Goal: Information Seeking & Learning: Find specific fact

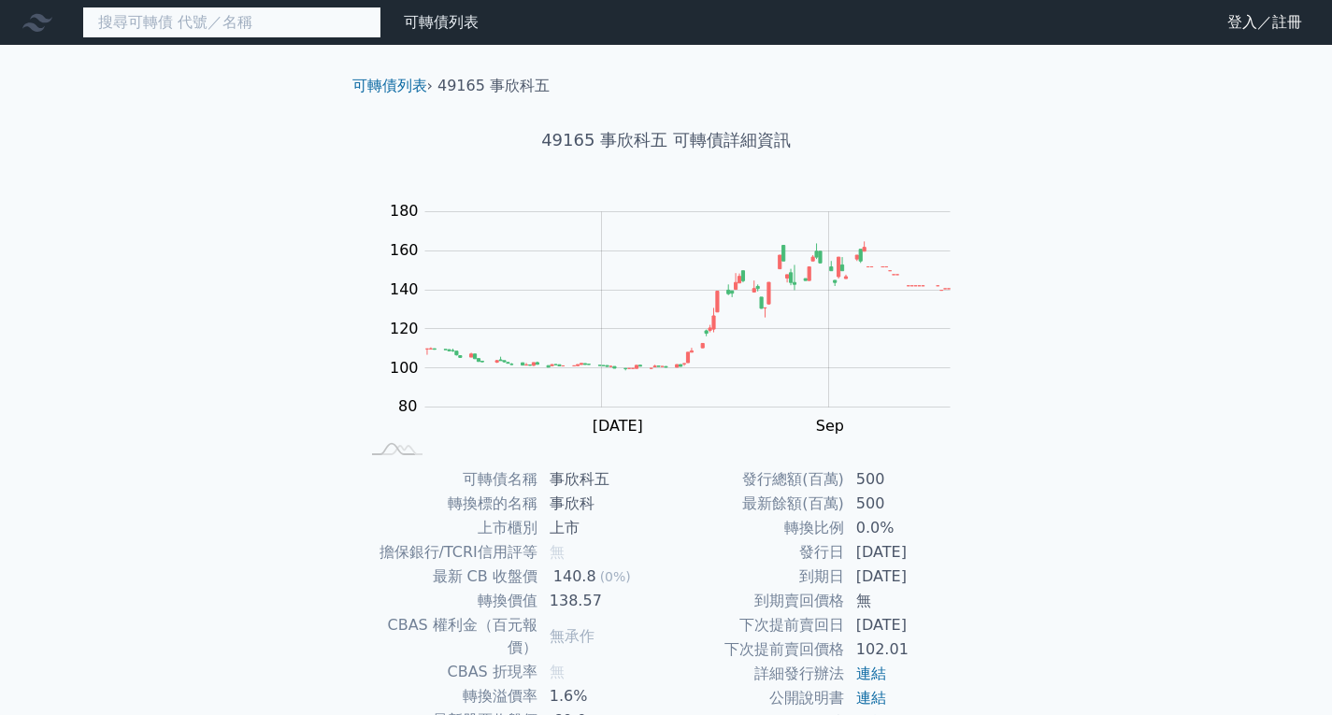
click at [310, 20] on input at bounding box center [231, 23] width 299 height 32
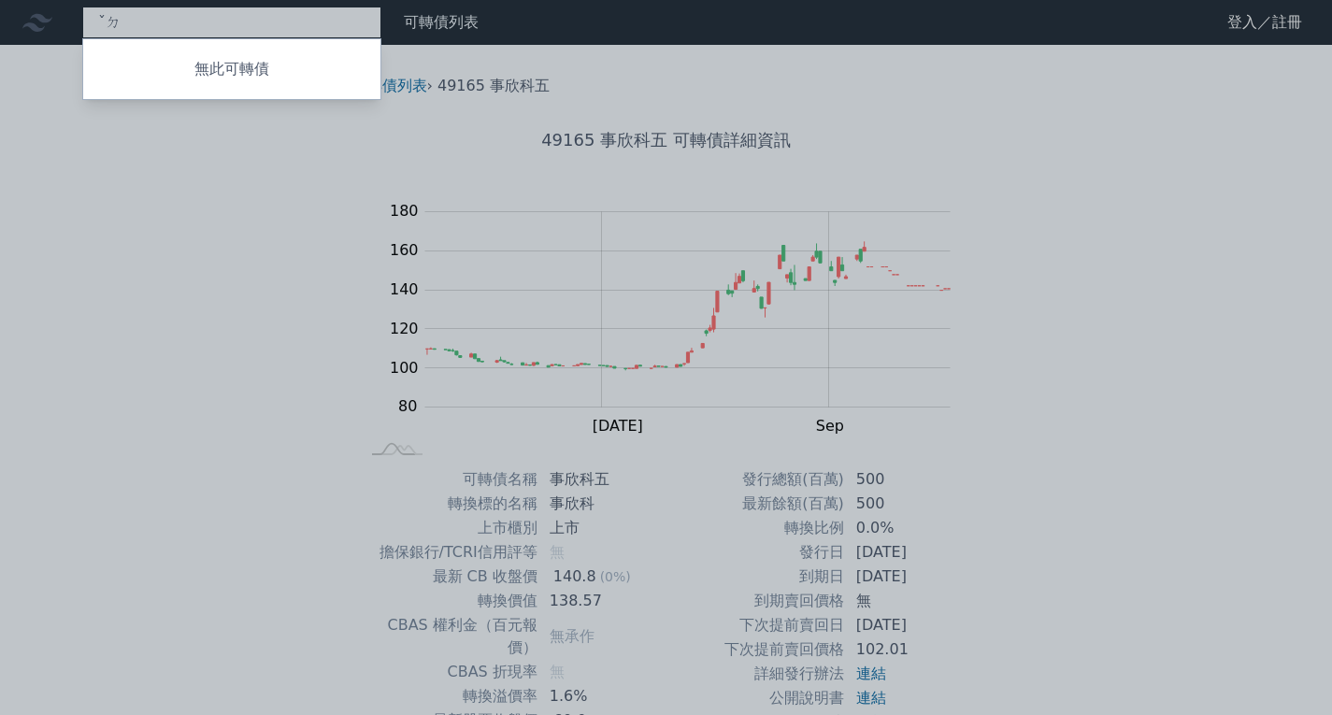
type input "ˇ"
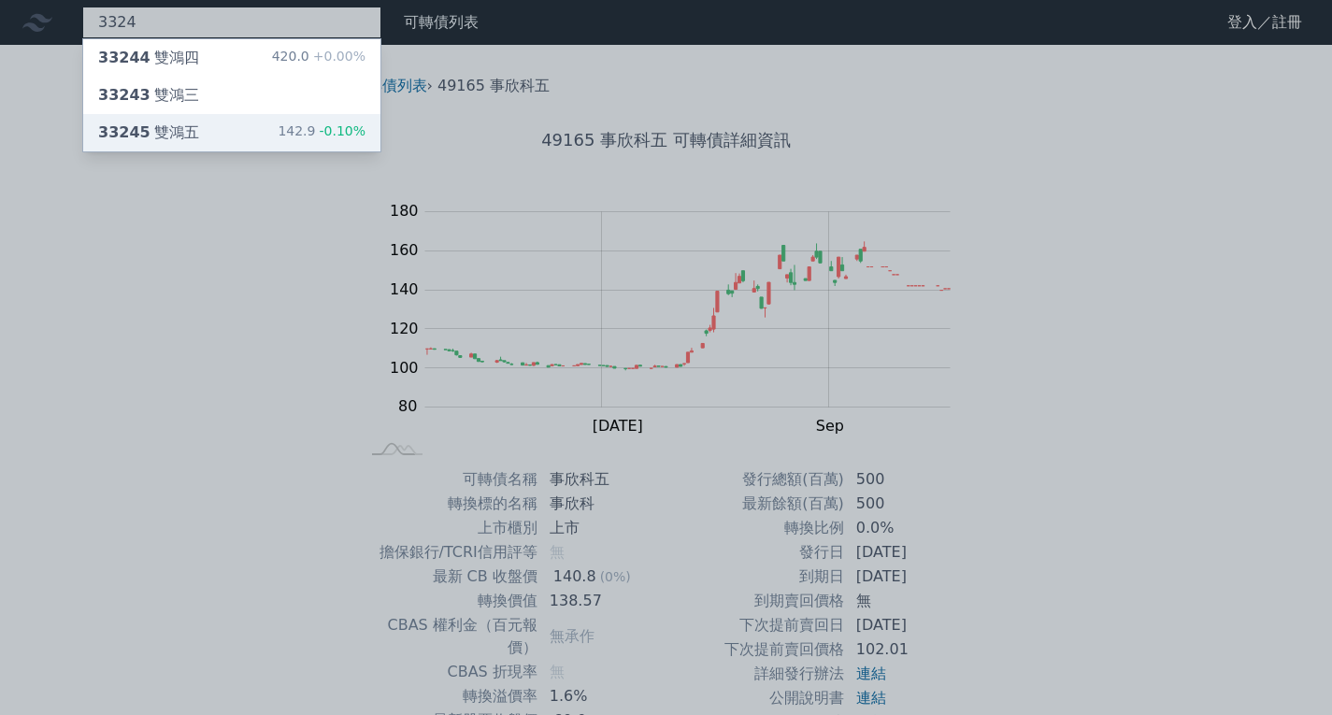
type input "3324"
click at [259, 129] on div "33245 雙鴻五 142.9 -0.10%" at bounding box center [231, 132] width 297 height 37
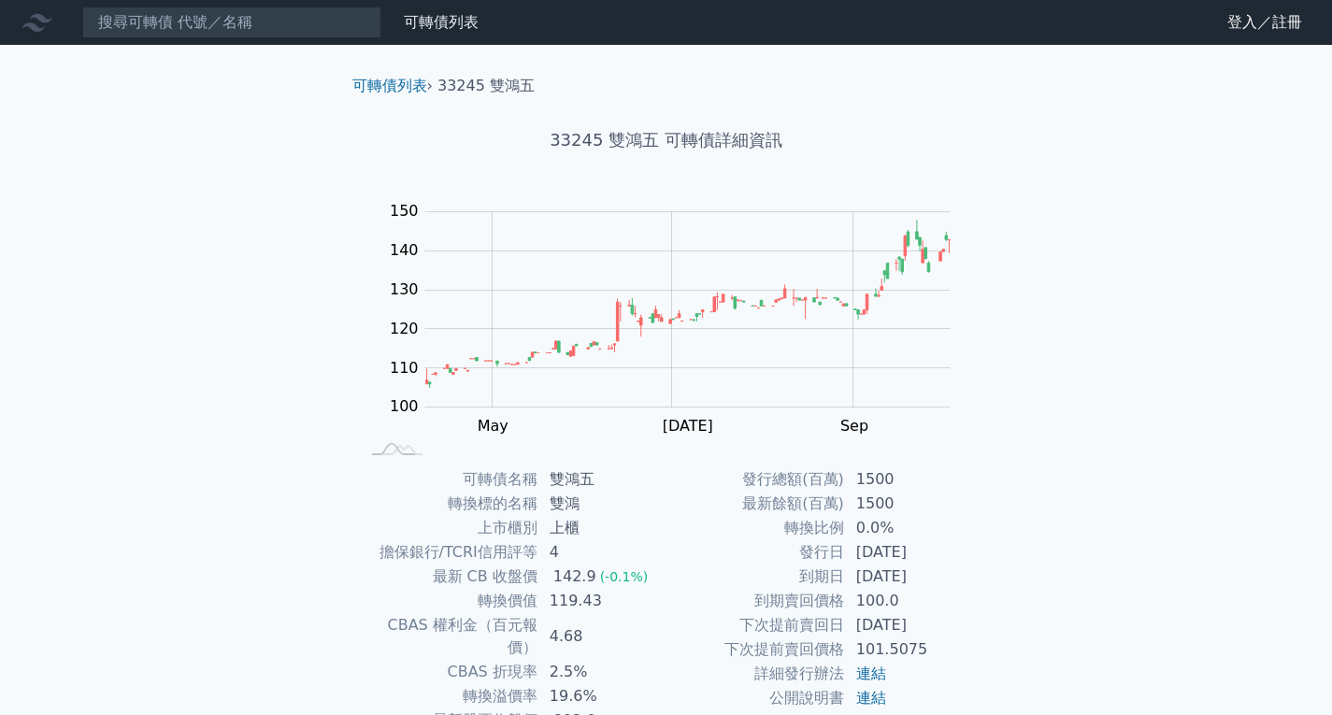
click at [1096, 430] on div "可轉債列表 財務數據 可轉債列表 財務數據 登入／註冊 登入／註冊 可轉債列表 › 33245 雙鴻五 33245 雙鴻五 可轉債詳細資訊 Zoom Out …" at bounding box center [666, 444] width 1332 height 888
click at [361, 16] on input at bounding box center [231, 23] width 299 height 32
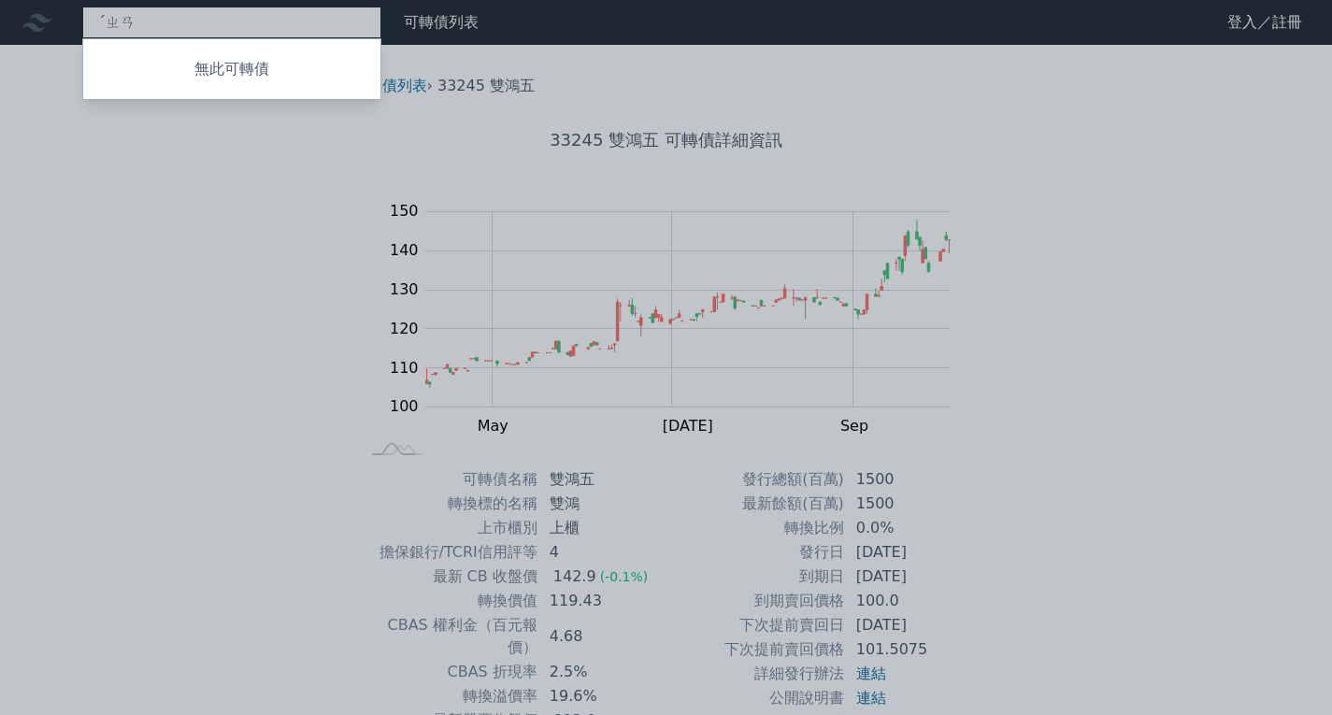
type input "ˊ"
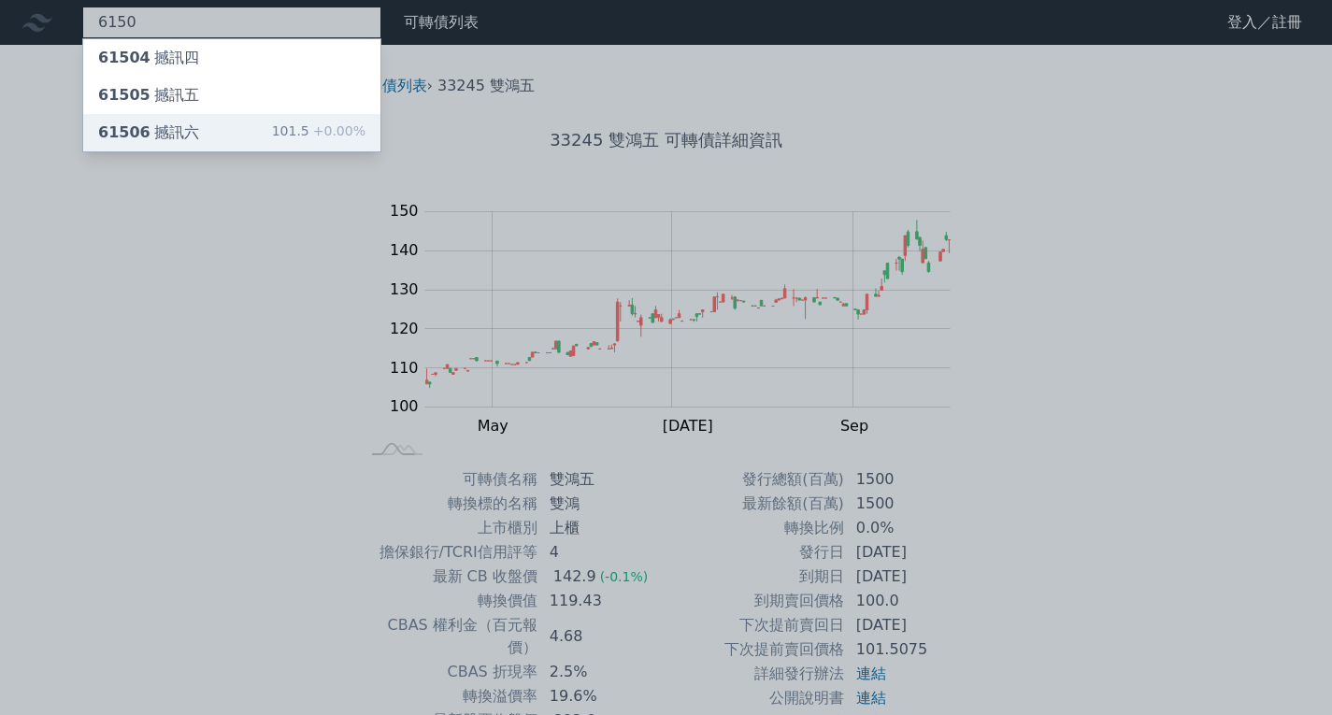
type input "6150"
click at [245, 123] on div "61506 撼訊六 101.5 +0.00%" at bounding box center [231, 132] width 297 height 37
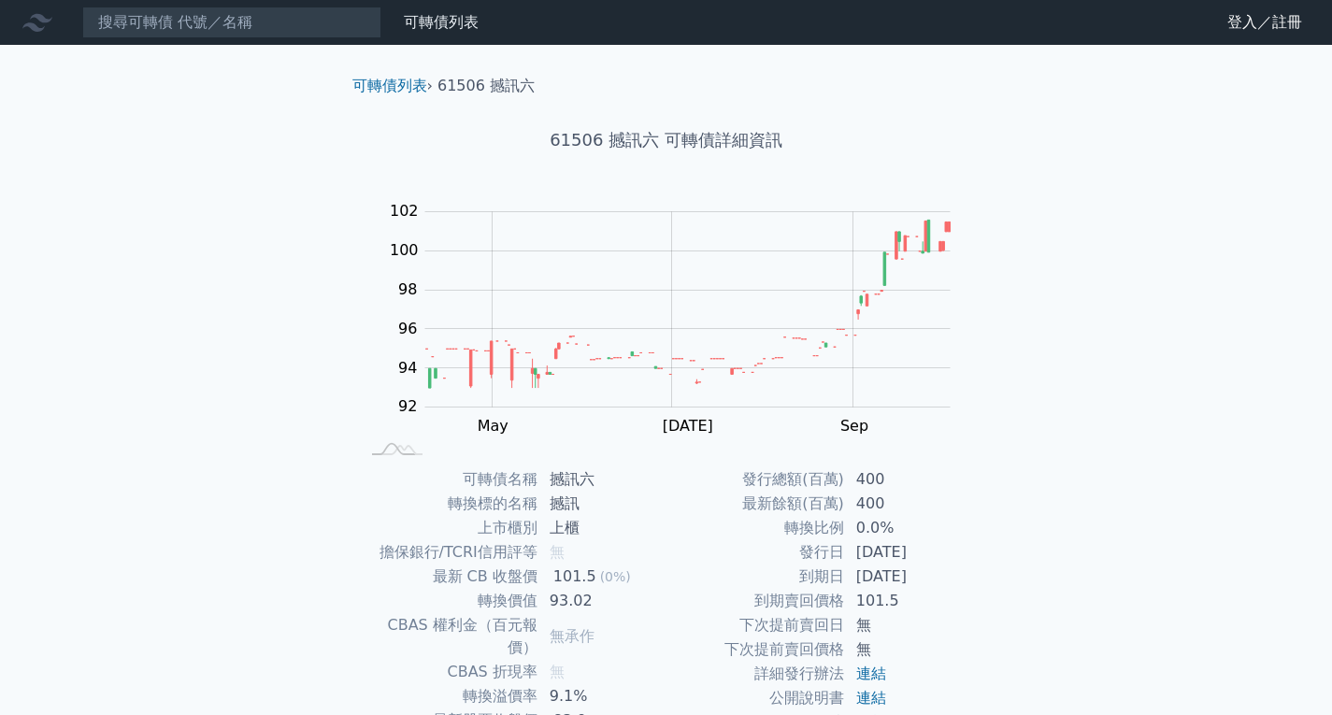
click at [284, 406] on div "可轉債列表 財務數據 可轉債列表 財務數據 登入／註冊 登入／註冊 可轉債列表 › 61506 撼訊六 61506 撼訊六 可轉債詳細資訊 Zoom Out …" at bounding box center [666, 444] width 1332 height 888
click at [284, 405] on div "可轉債列表 財務數據 可轉債列表 財務數據 登入／註冊 登入／註冊 可轉債列表 › 61506 撼訊六 61506 撼訊六 可轉債詳細資訊 Zoom Out …" at bounding box center [666, 444] width 1332 height 888
click at [192, 13] on input at bounding box center [231, 23] width 299 height 32
type input "2"
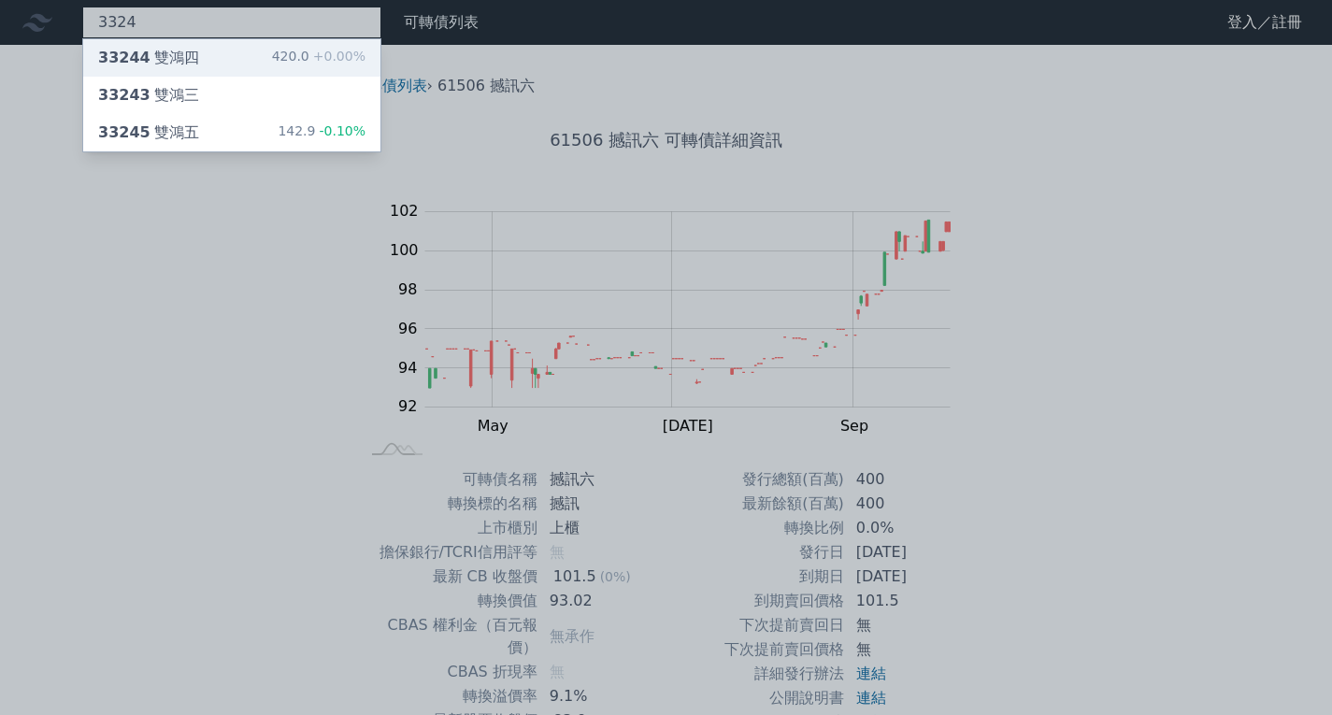
type input "3324"
click at [280, 56] on div "33244 雙鴻四 420.0 +0.00%" at bounding box center [231, 57] width 297 height 37
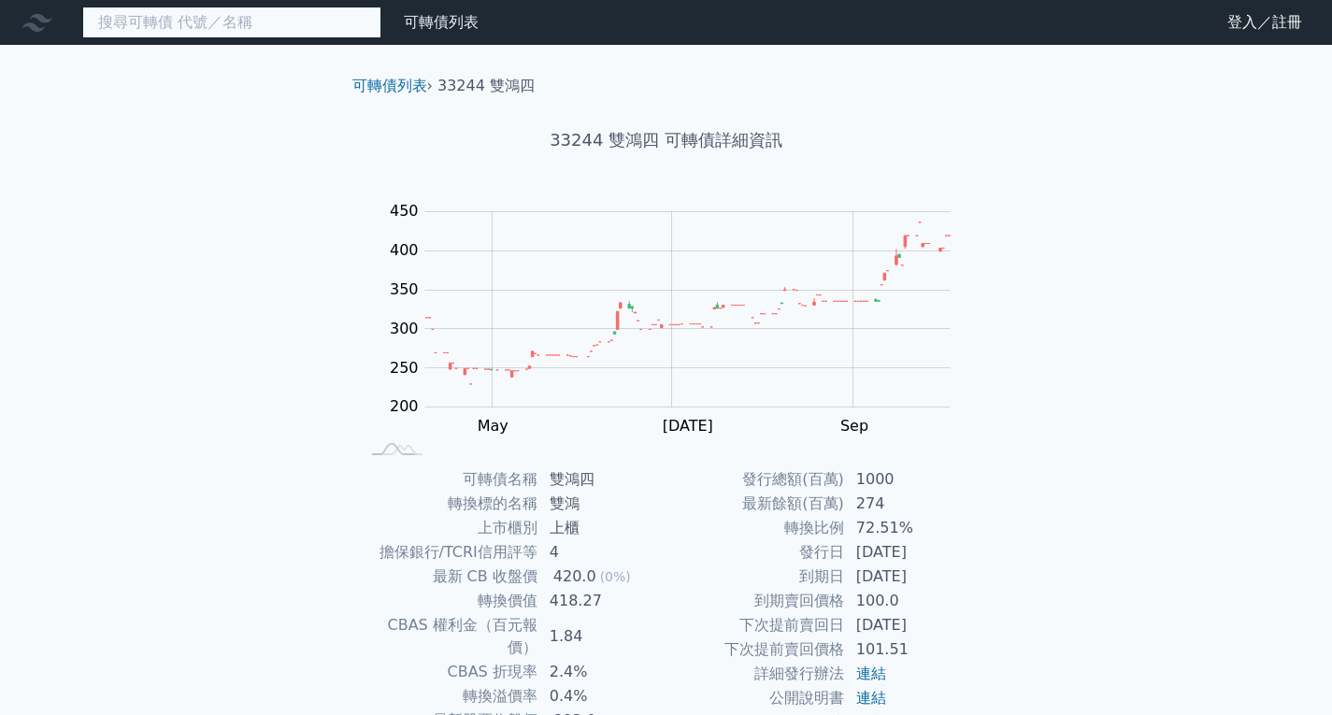
click at [255, 18] on input at bounding box center [231, 23] width 299 height 32
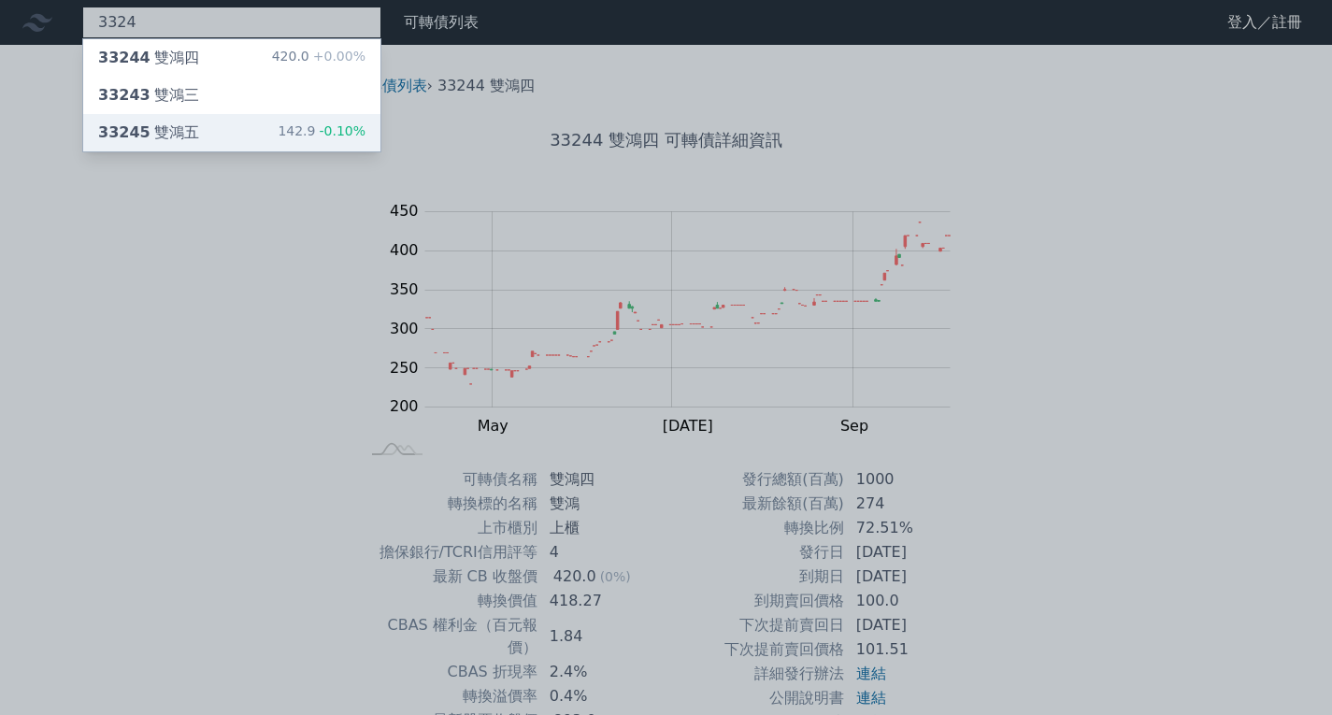
type input "3324"
click at [260, 133] on div "33245 雙鴻五 142.9 -0.10%" at bounding box center [231, 132] width 297 height 37
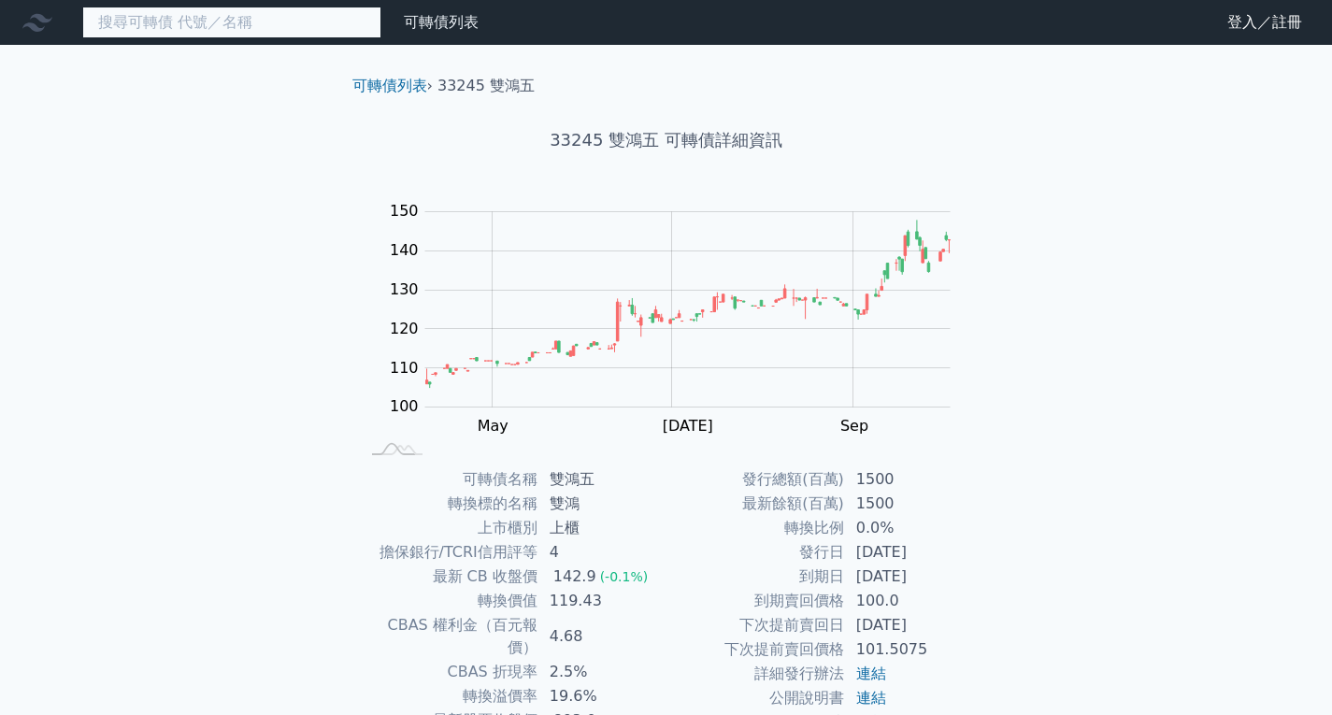
click at [267, 19] on input at bounding box center [231, 23] width 299 height 32
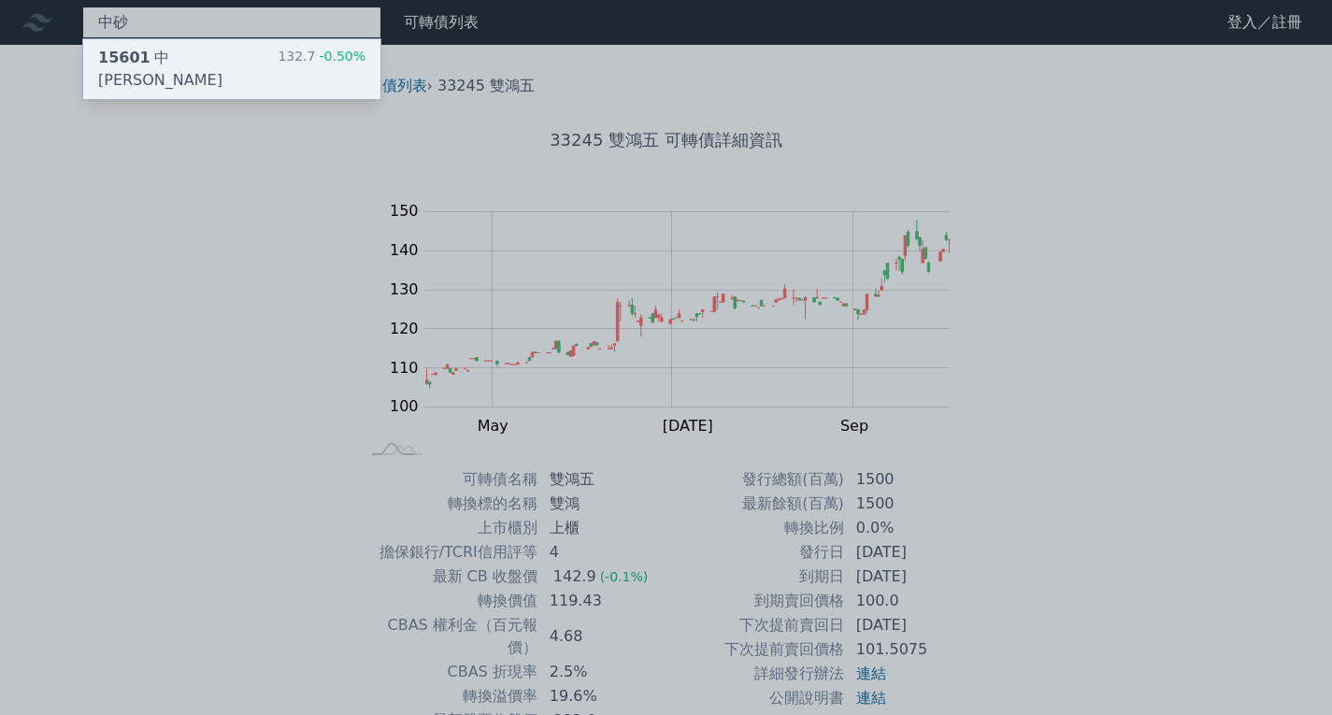
type input "中砂"
click at [251, 60] on div "15601 中砂一 132.7 -0.50%" at bounding box center [231, 69] width 297 height 60
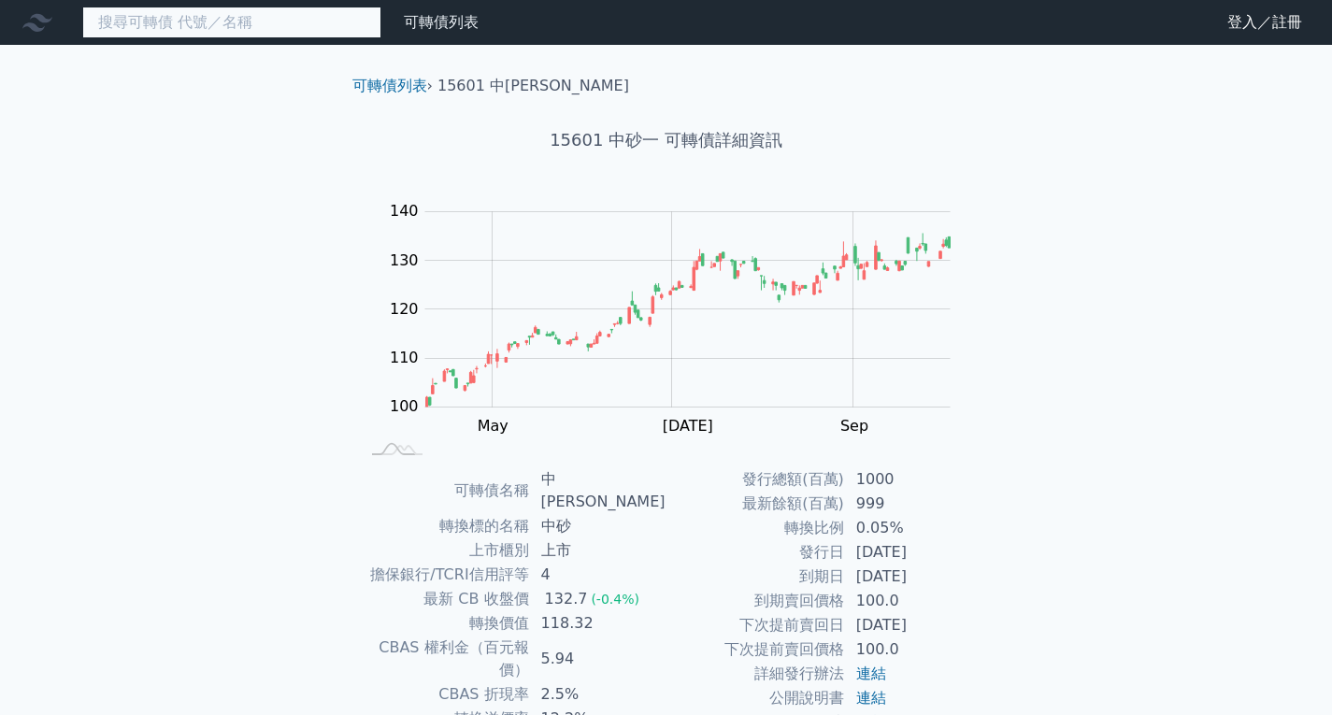
click at [315, 21] on input at bounding box center [231, 23] width 299 height 32
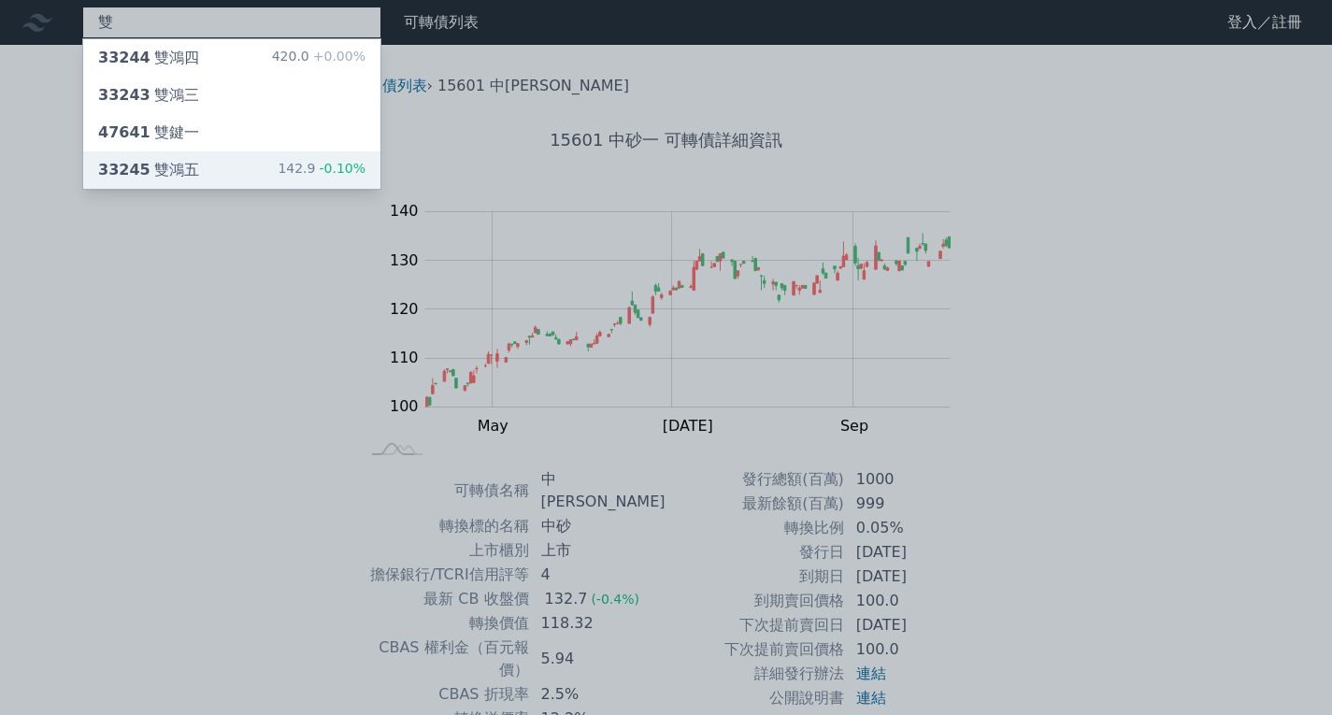
type input "雙"
click at [246, 168] on div "33245 雙鴻五 142.9 -0.10%" at bounding box center [231, 169] width 297 height 37
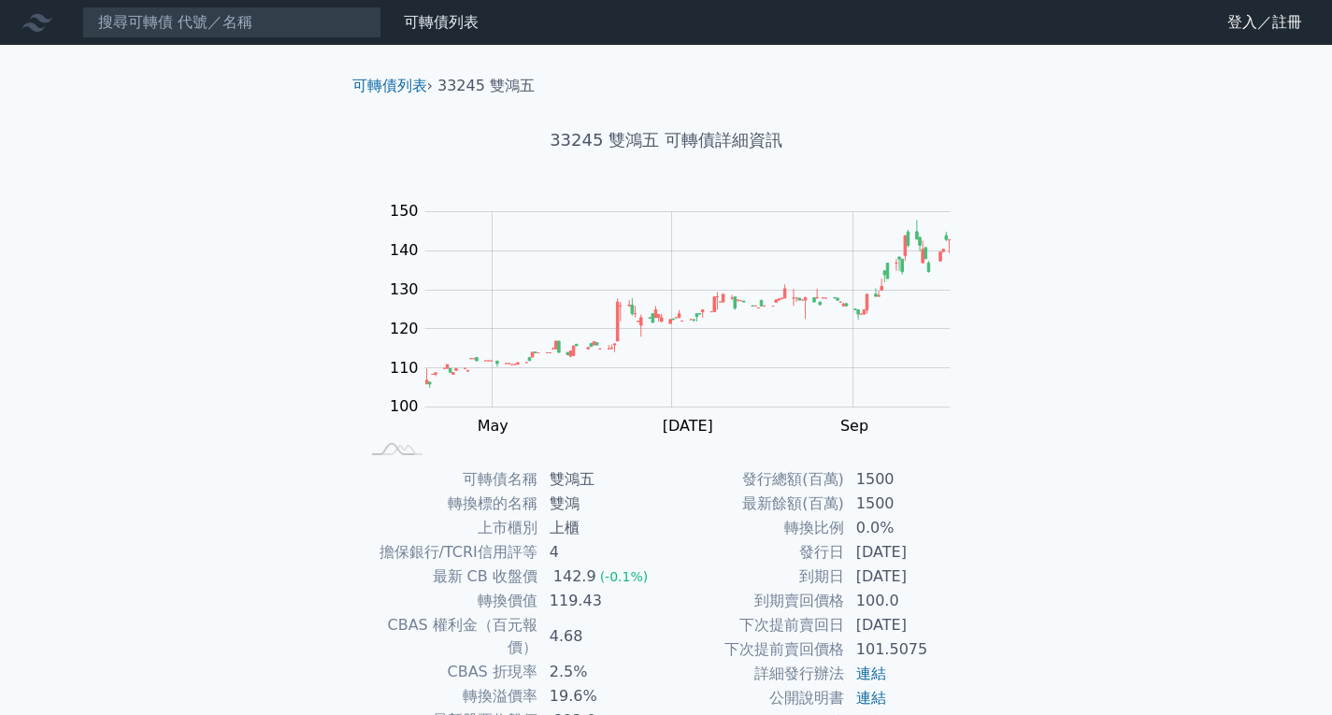
click at [1174, 337] on div "可轉債列表 財務數據 可轉債列表 財務數據 登入／註冊 登入／註冊 可轉債列表 › 33245 雙鴻五 33245 雙鴻五 可轉債詳細資訊 Zoom Out …" at bounding box center [666, 444] width 1332 height 888
click at [1177, 337] on div "可轉債列表 財務數據 可轉債列表 財務數據 登入／註冊 登入／註冊 可轉債列表 › 33245 雙鴻五 33245 雙鴻五 可轉債詳細資訊 Zoom Out …" at bounding box center [666, 444] width 1332 height 888
click at [1178, 337] on div "可轉債列表 財務數據 可轉債列表 財務數據 登入／註冊 登入／註冊 可轉債列表 › 33245 雙鴻五 33245 雙鴻五 可轉債詳細資訊 Zoom Out …" at bounding box center [666, 444] width 1332 height 888
click at [1140, 456] on div "可轉債列表 財務數據 可轉債列表 財務數據 登入／註冊 登入／註冊 可轉債列表 › 33245 雙鴻五 33245 雙鴻五 可轉債詳細資訊 Zoom Out …" at bounding box center [666, 444] width 1332 height 888
